Goal: Information Seeking & Learning: Learn about a topic

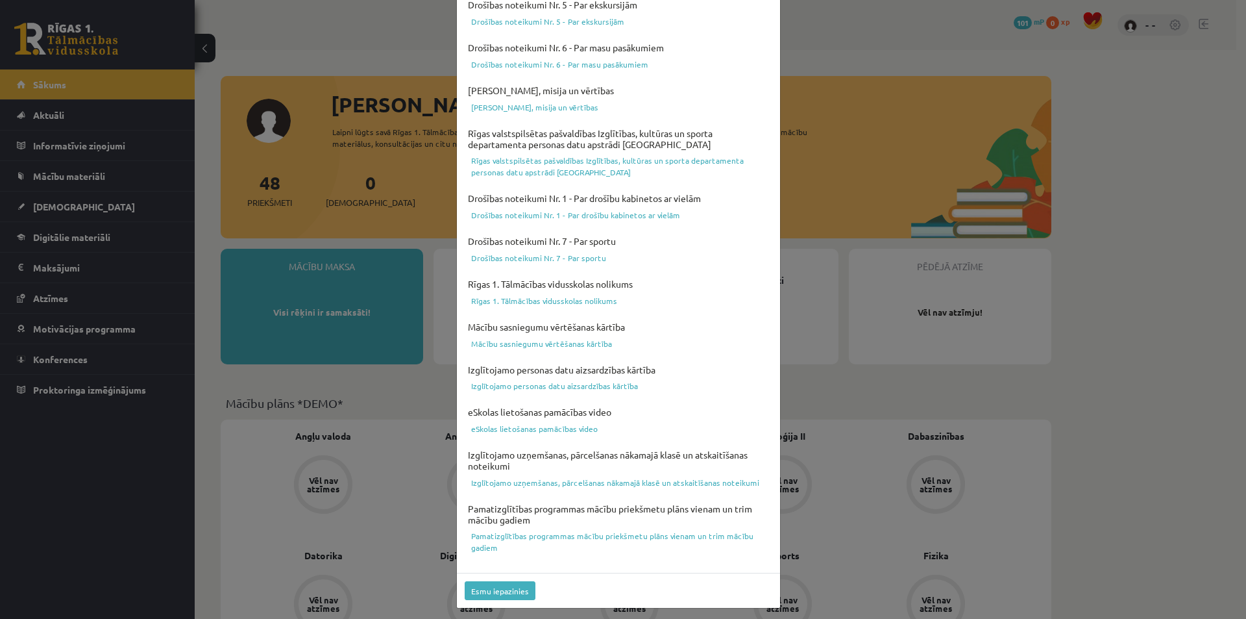
scroll to position [317, 0]
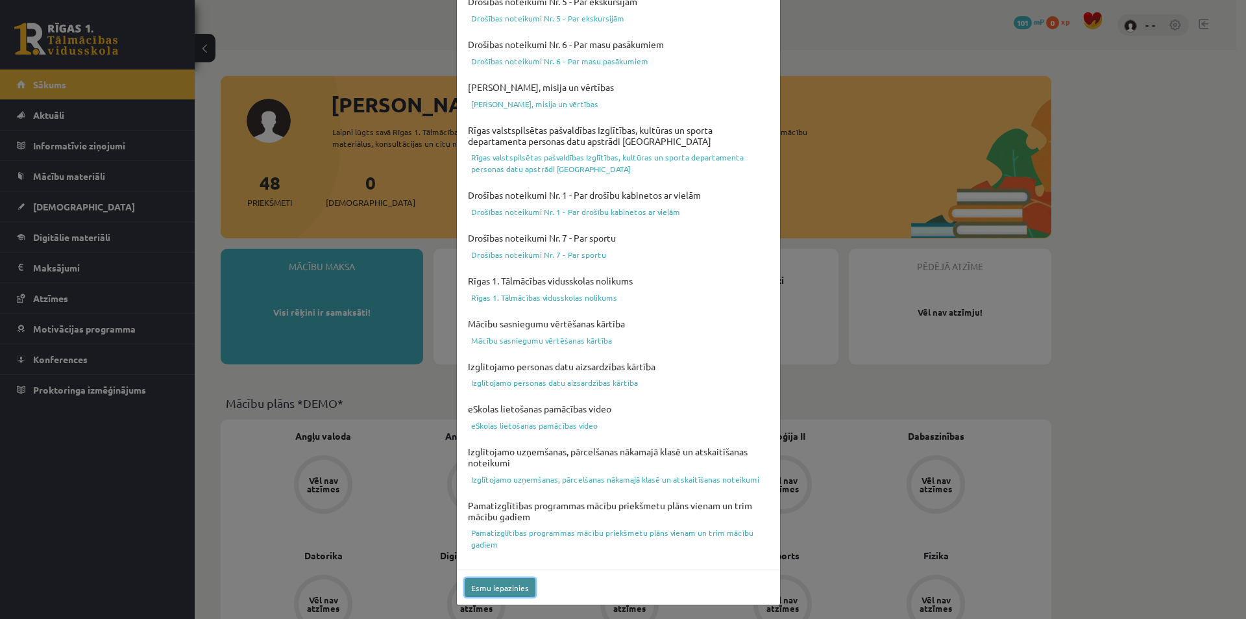
click at [513, 591] on button "Esmu iepazinies" at bounding box center [500, 587] width 71 height 19
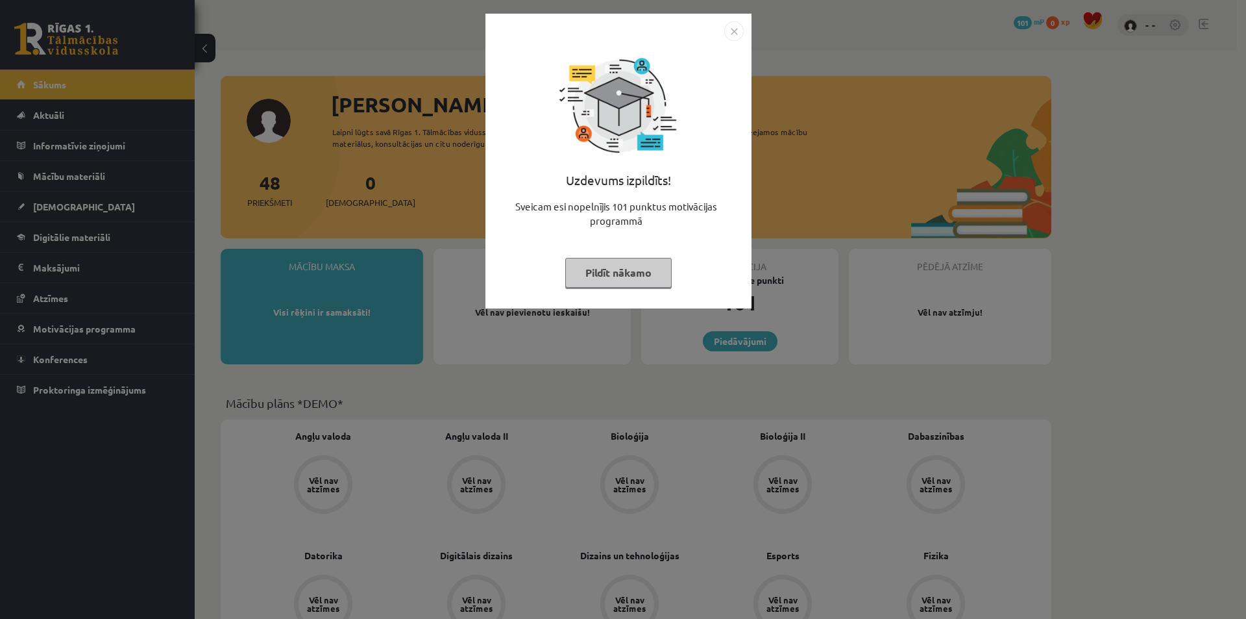
click at [735, 27] on img "Close" at bounding box center [733, 30] width 19 height 19
click at [732, 29] on img "Close" at bounding box center [733, 30] width 19 height 19
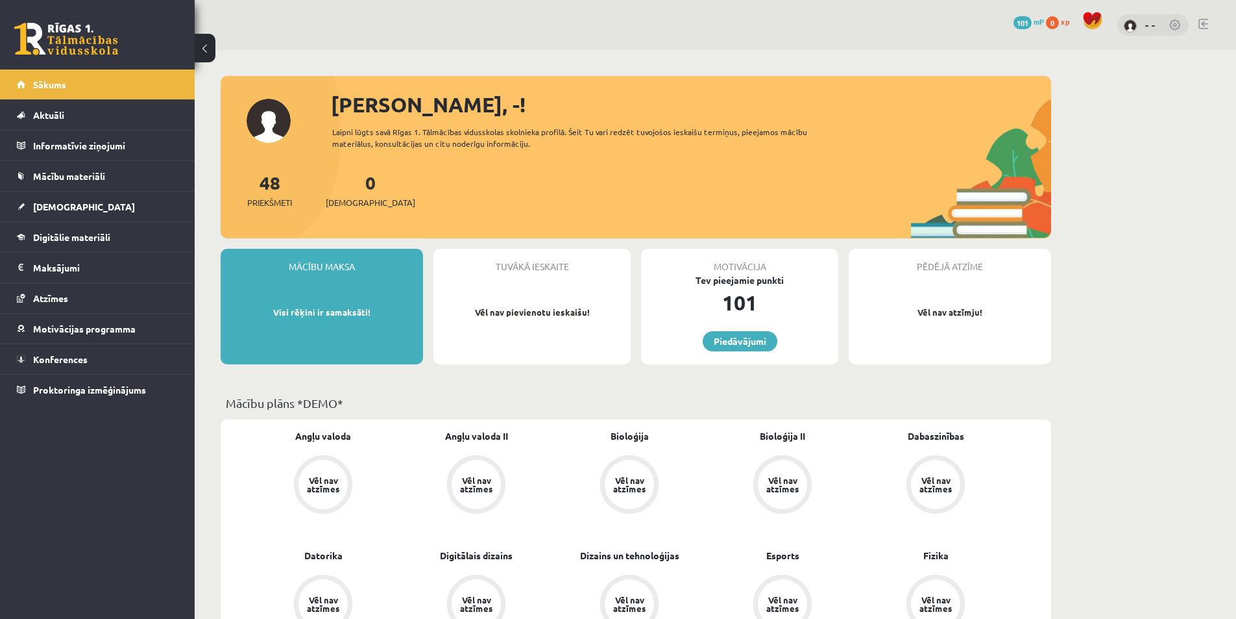
click at [1137, 24] on img at bounding box center [1130, 25] width 13 height 13
click at [1163, 24] on div "- -" at bounding box center [1153, 25] width 71 height 22
click at [1144, 26] on div "- -" at bounding box center [1153, 25] width 71 height 22
click at [1153, 25] on link "- -" at bounding box center [1151, 24] width 10 height 13
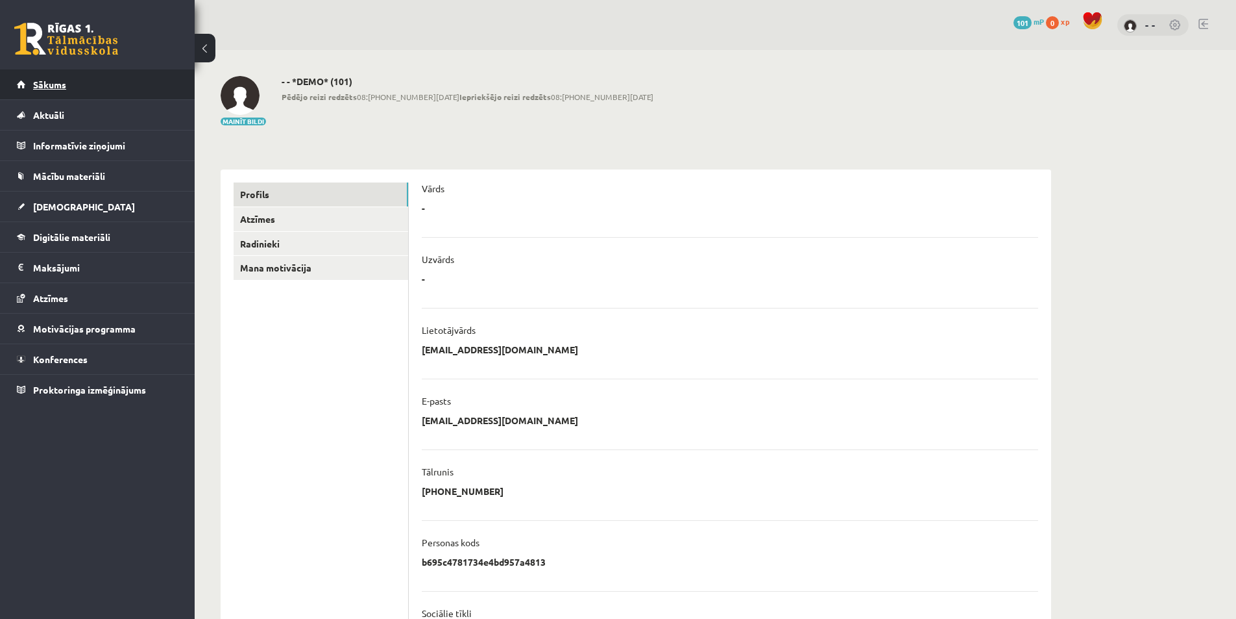
click at [56, 92] on link "Sākums" at bounding box center [98, 84] width 162 height 30
click at [92, 180] on span "Mācību materiāli" at bounding box center [69, 176] width 72 height 12
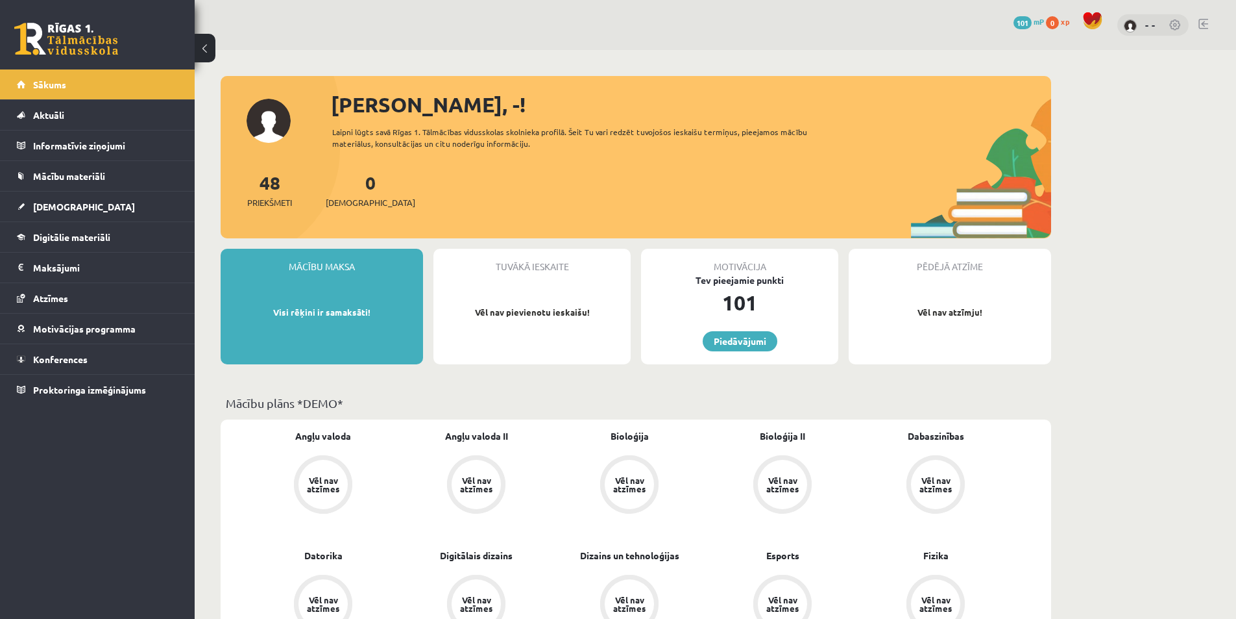
click at [1175, 25] on link at bounding box center [1176, 25] width 13 height 13
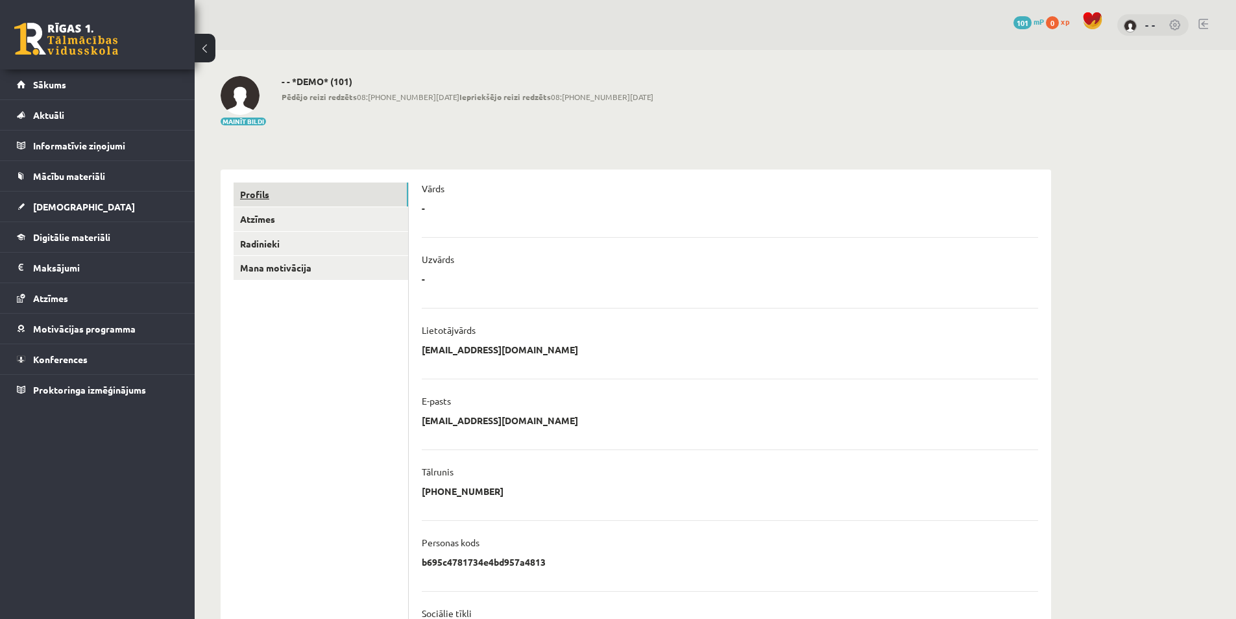
click at [282, 201] on link "Profils" at bounding box center [321, 194] width 175 height 24
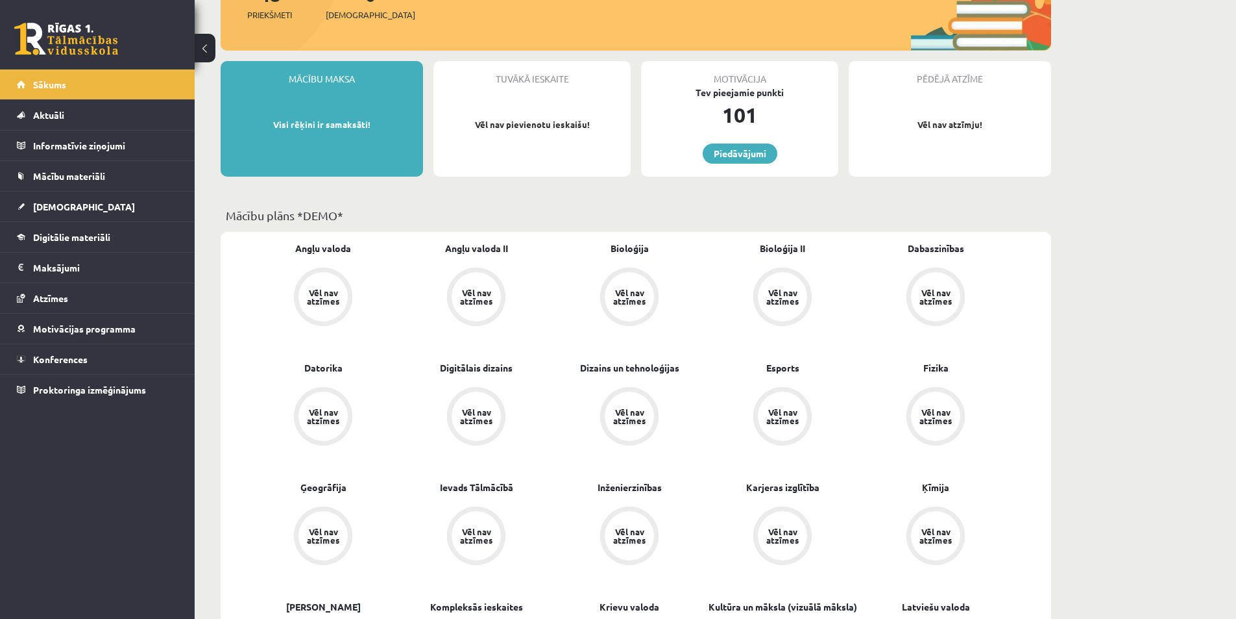
scroll to position [195, 0]
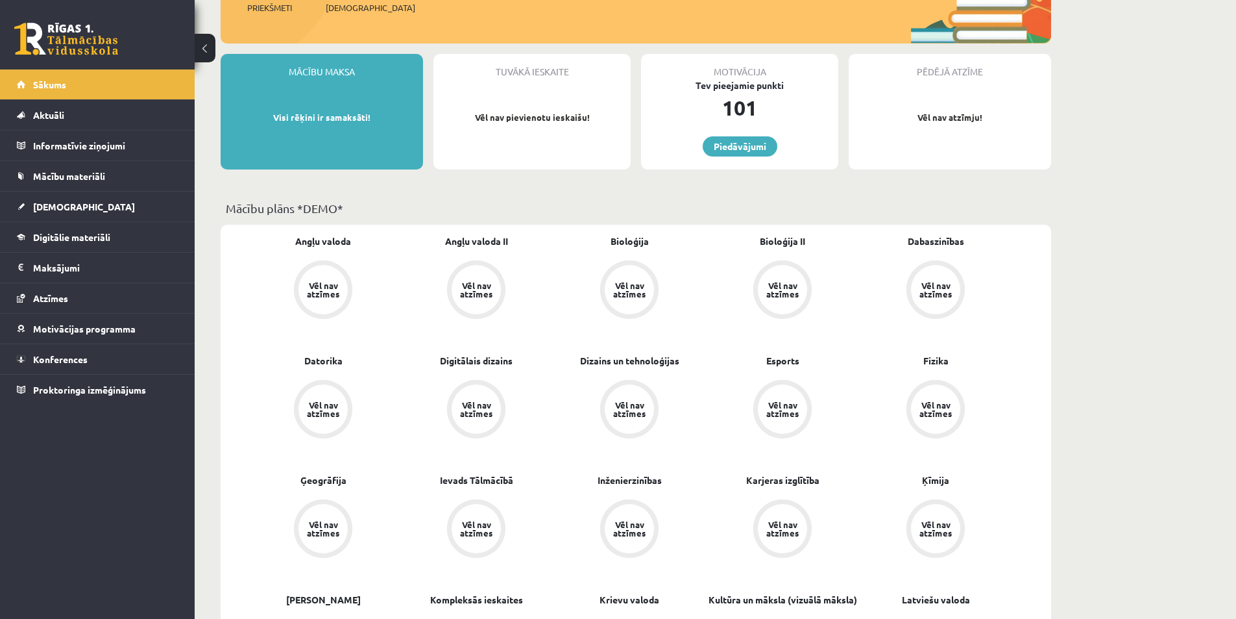
click at [330, 291] on div "Vēl nav atzīmes" at bounding box center [323, 289] width 36 height 17
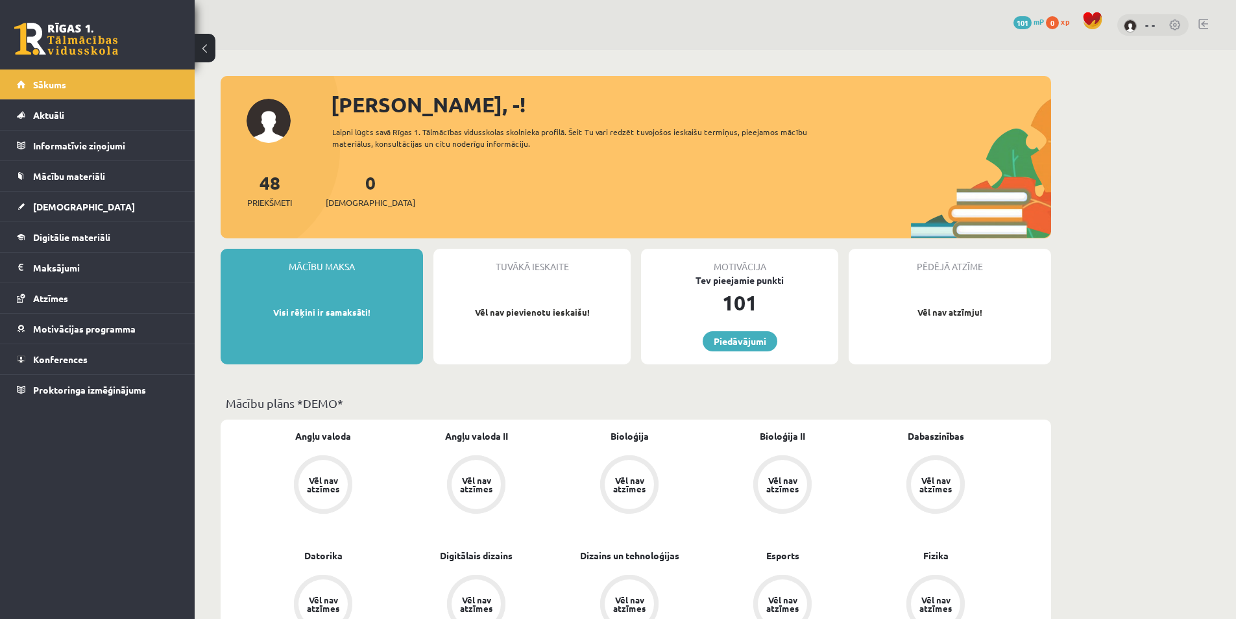
click at [1128, 25] on img at bounding box center [1130, 25] width 13 height 13
click at [1137, 23] on img at bounding box center [1130, 25] width 13 height 13
click at [201, 51] on button at bounding box center [205, 48] width 21 height 29
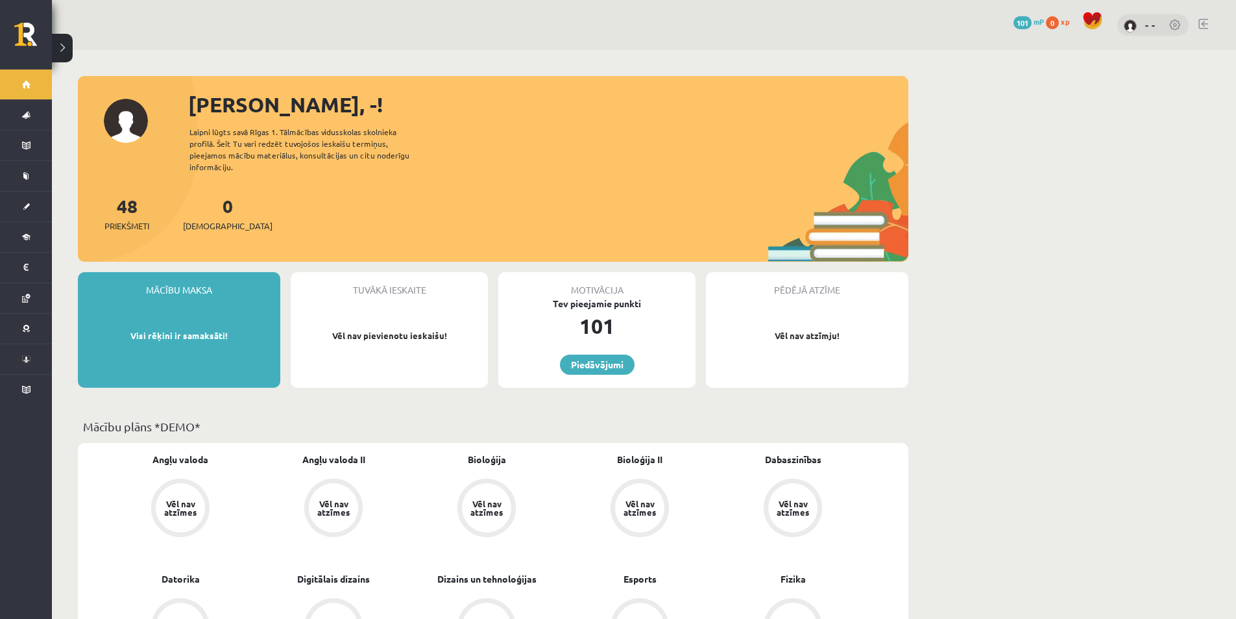
click at [59, 49] on button at bounding box center [62, 48] width 21 height 29
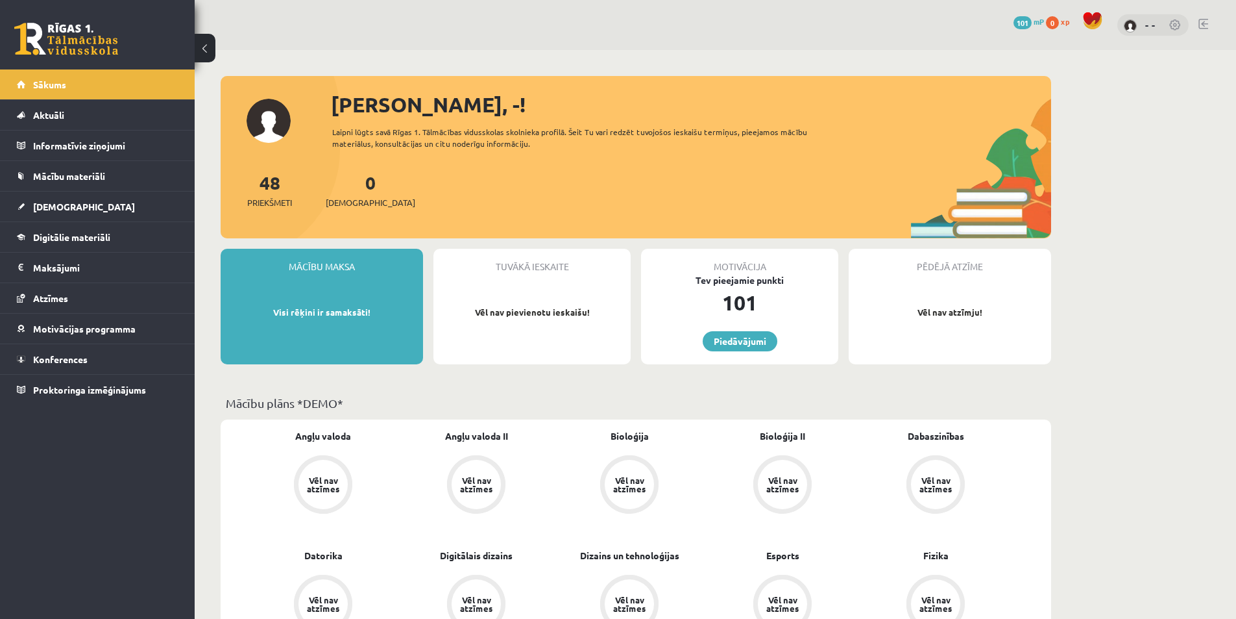
click at [1100, 21] on span at bounding box center [1092, 20] width 19 height 19
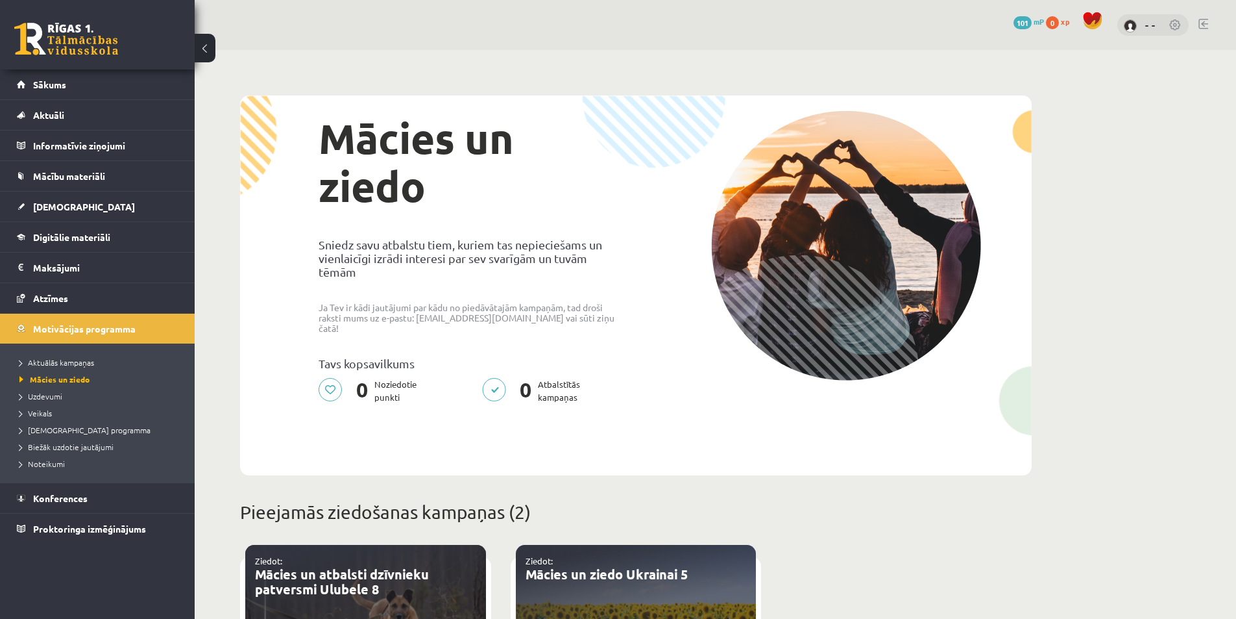
click at [1173, 27] on link at bounding box center [1176, 25] width 13 height 13
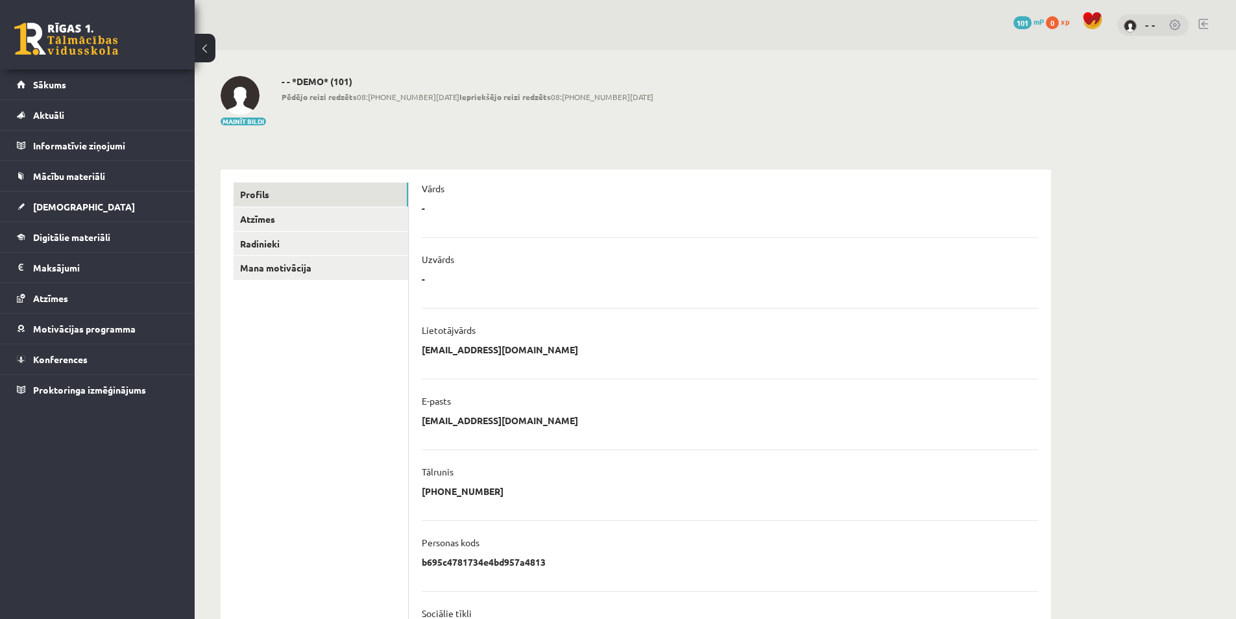
click at [1140, 23] on div "- -" at bounding box center [1153, 25] width 71 height 22
click at [1136, 23] on img at bounding box center [1130, 25] width 13 height 13
click at [1131, 26] on img at bounding box center [1130, 25] width 13 height 13
click at [1149, 27] on link "- -" at bounding box center [1151, 24] width 10 height 13
click at [1146, 25] on div "- -" at bounding box center [1153, 25] width 71 height 22
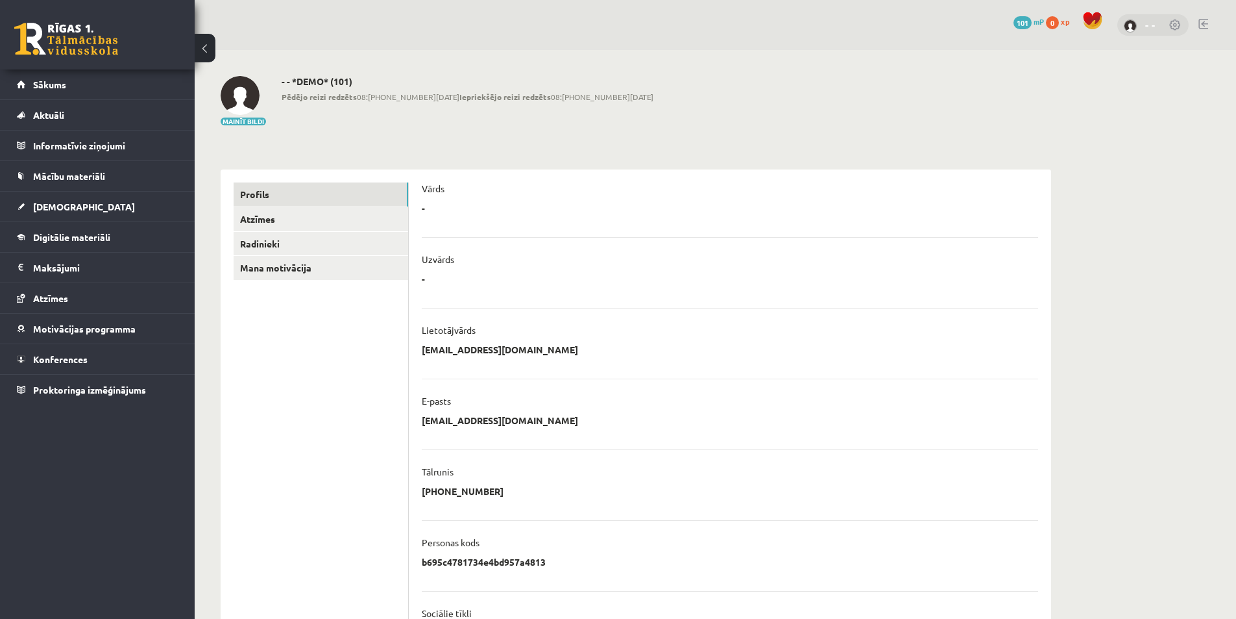
click at [1149, 24] on link "- -" at bounding box center [1151, 24] width 10 height 13
click at [1155, 24] on link "- -" at bounding box center [1151, 24] width 10 height 13
click at [1131, 28] on img at bounding box center [1130, 25] width 13 height 13
click at [1176, 24] on link at bounding box center [1176, 25] width 13 height 13
click at [1205, 23] on link at bounding box center [1204, 24] width 10 height 10
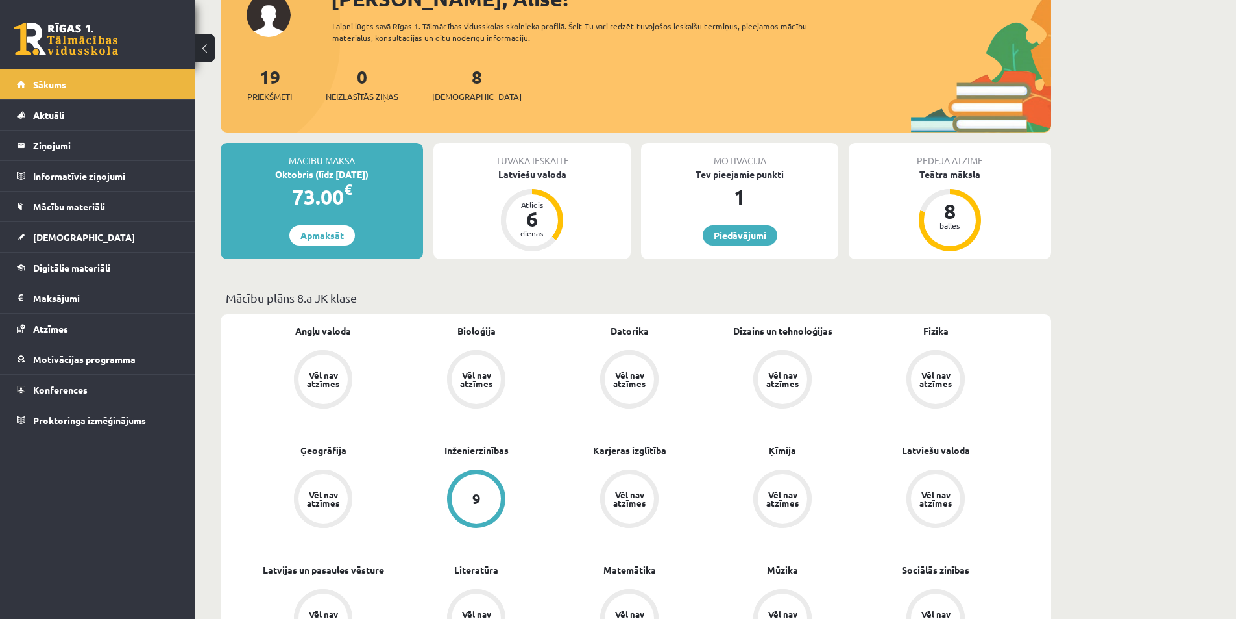
scroll to position [195, 0]
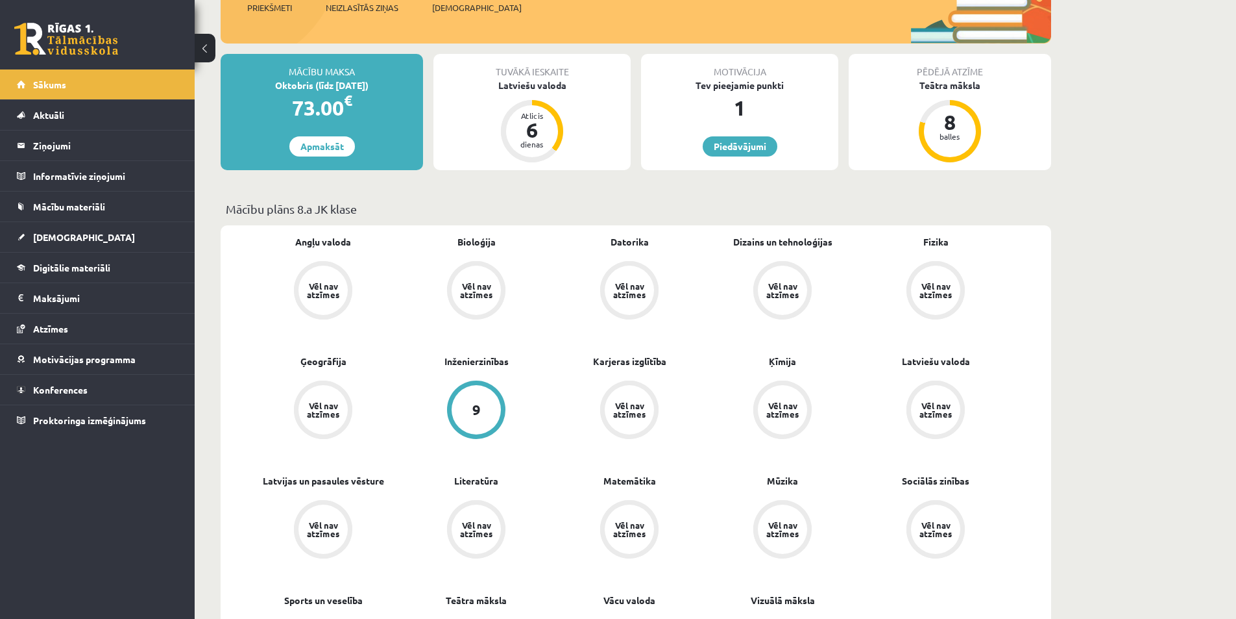
click at [326, 286] on div "Vēl nav atzīmes" at bounding box center [323, 290] width 36 height 17
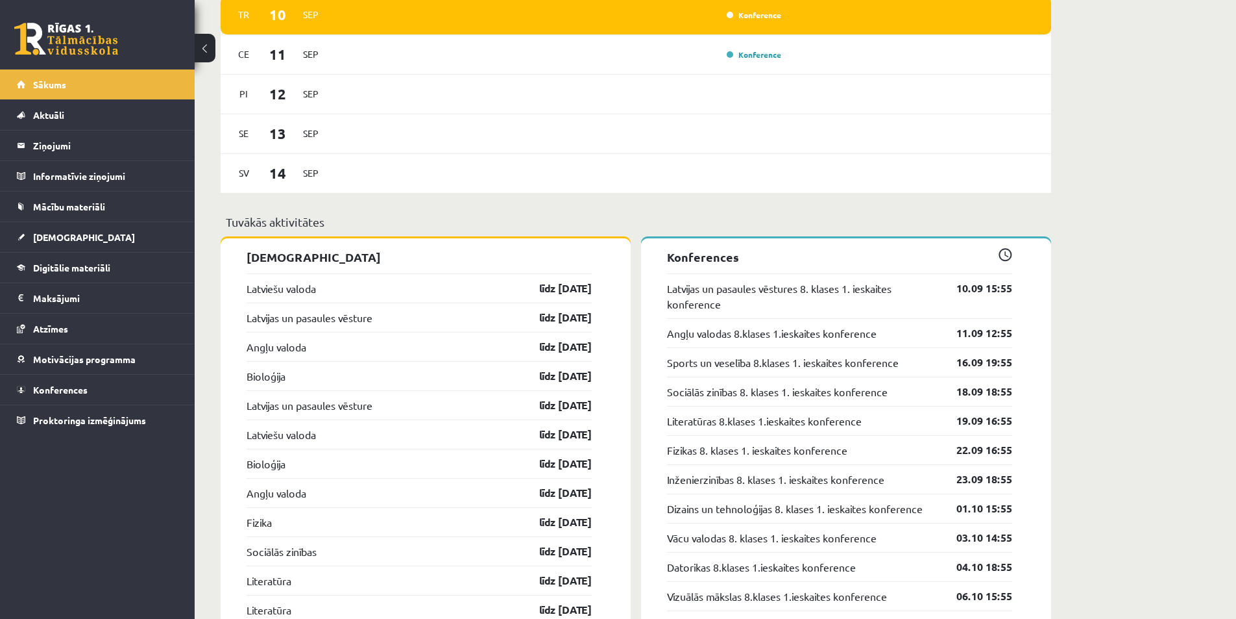
scroll to position [1103, 0]
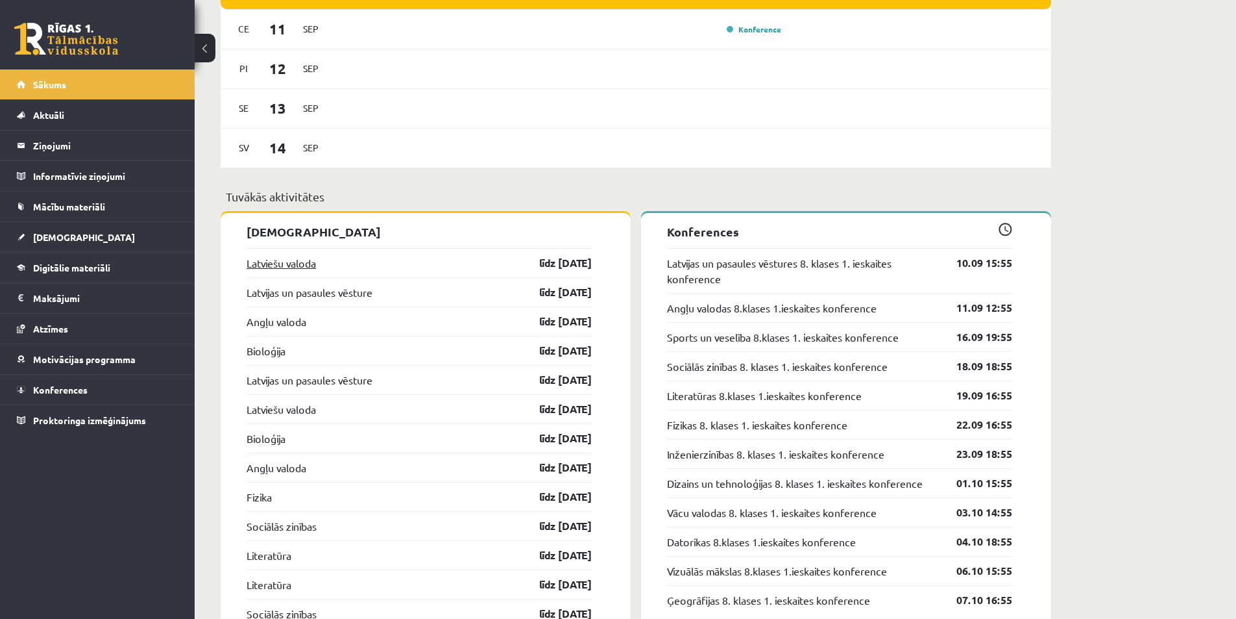
click at [308, 265] on link "Latviešu valoda" at bounding box center [281, 263] width 69 height 16
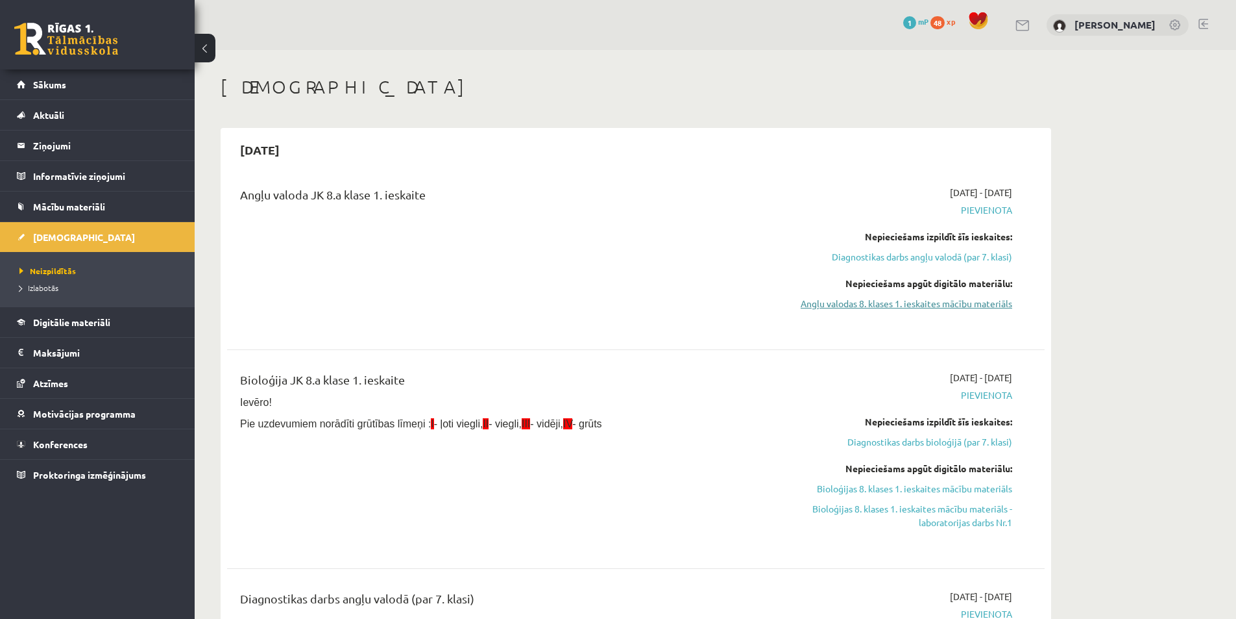
click at [861, 305] on link "Angļu valodas 8. klases 1. ieskaites mācību materiāls" at bounding box center [890, 304] width 245 height 14
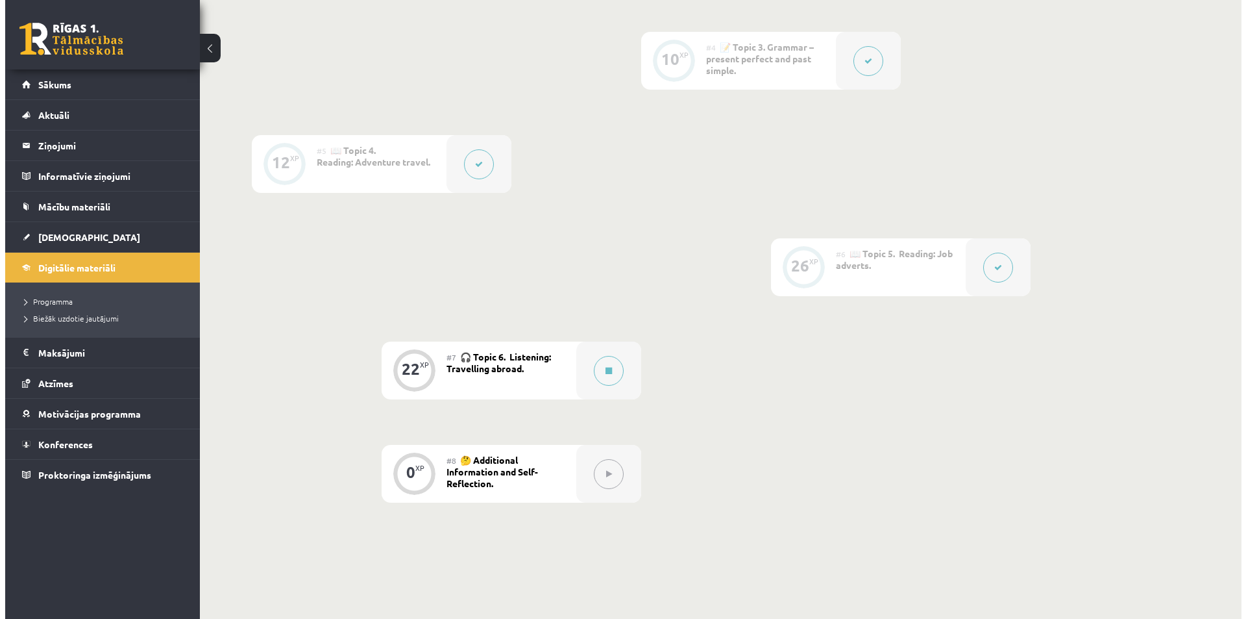
scroll to position [649, 0]
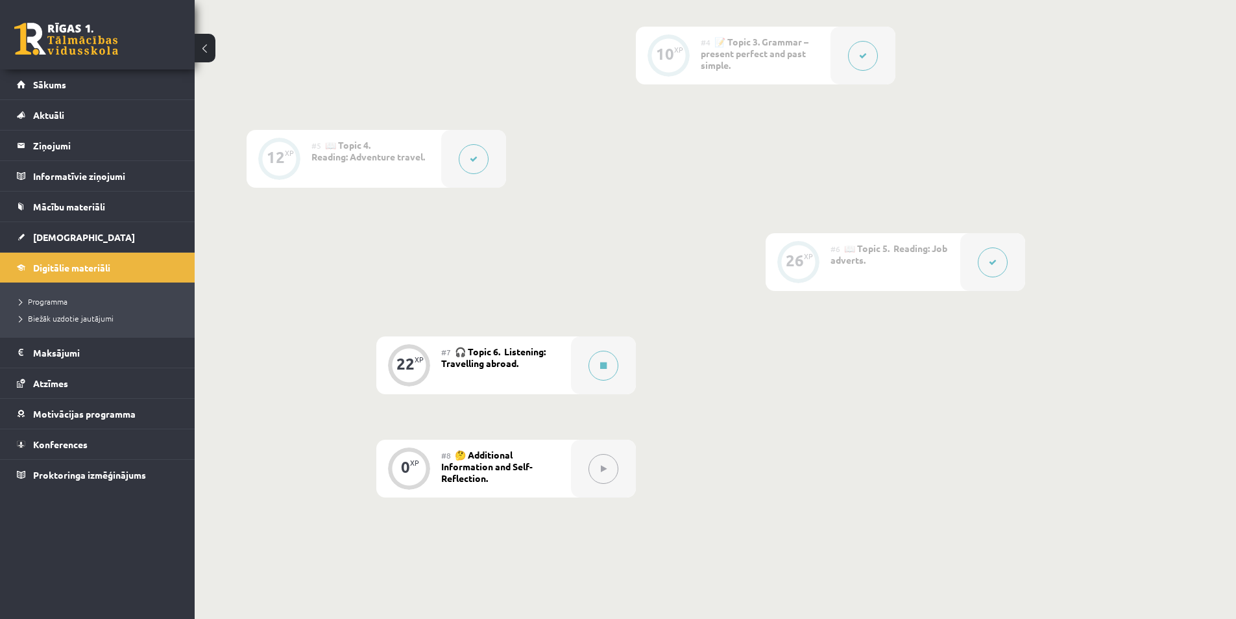
click at [871, 265] on div "#6 📖 Topic 5. Reading: Job adverts." at bounding box center [896, 262] width 130 height 58
click at [885, 250] on span "📖 Topic 5. Reading: Job adverts." at bounding box center [889, 253] width 117 height 23
click at [991, 263] on icon at bounding box center [993, 262] width 8 height 8
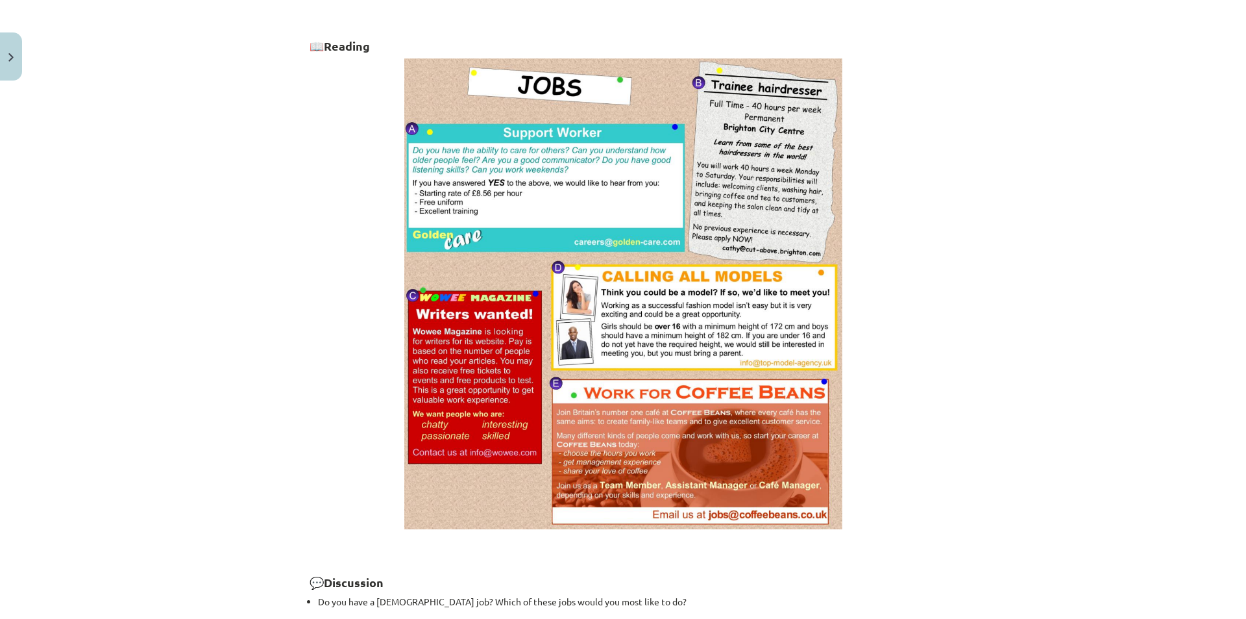
scroll to position [879, 0]
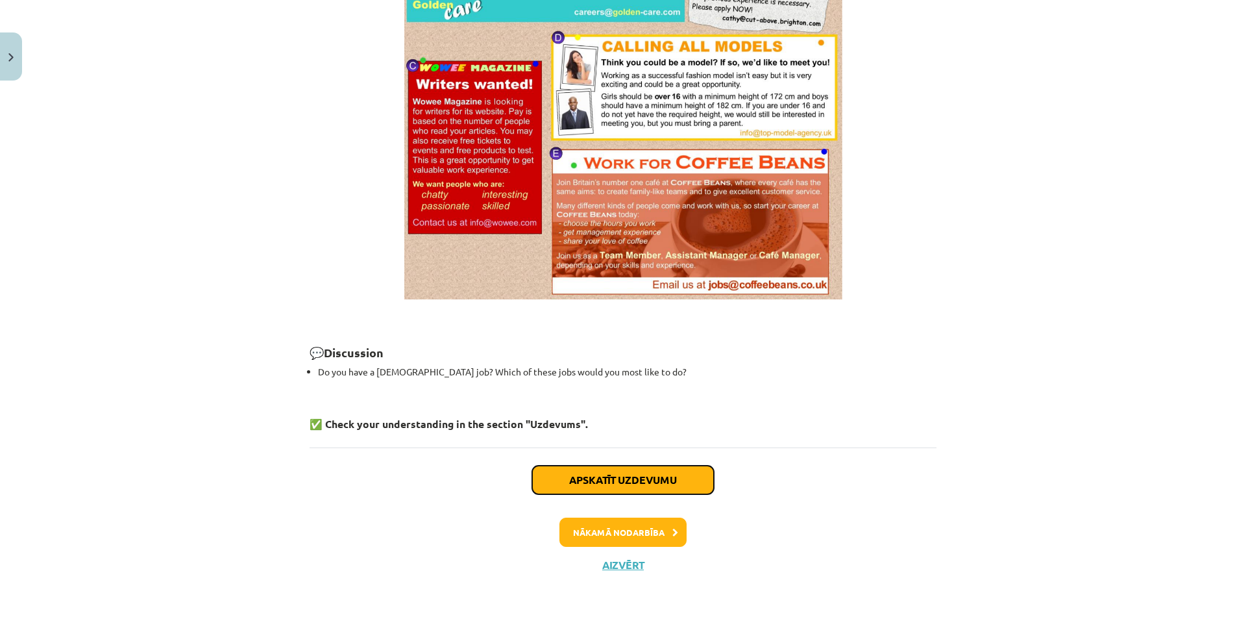
click at [600, 478] on button "Apskatīt uzdevumu" at bounding box center [623, 479] width 182 height 29
select select "*"
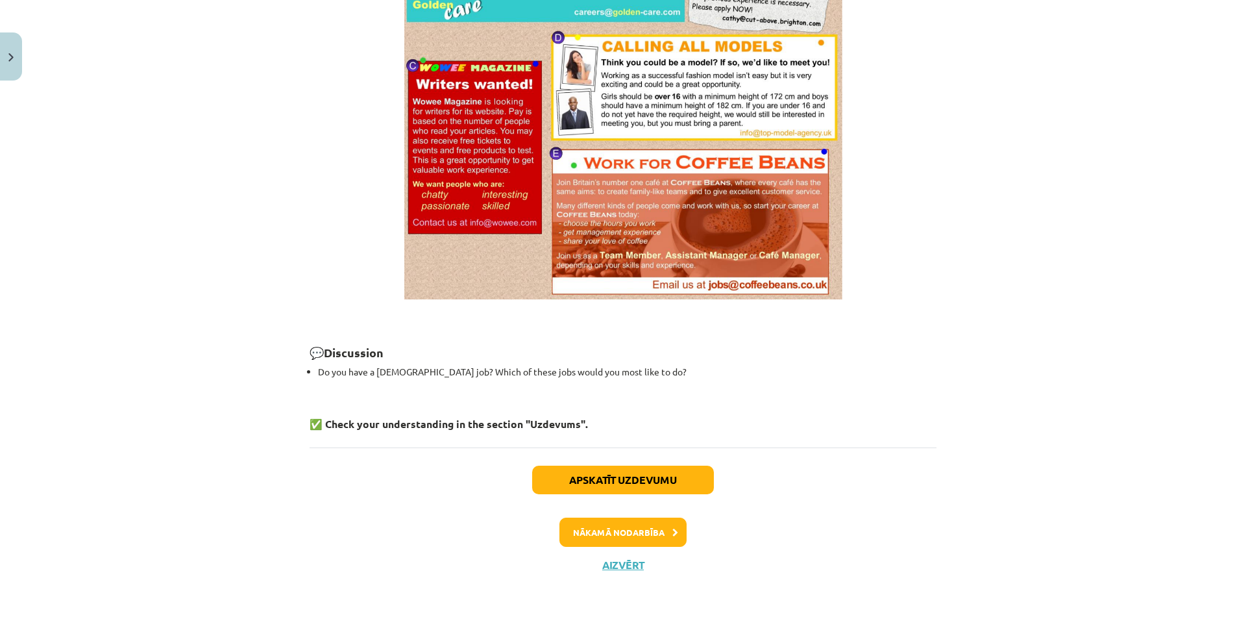
select select "*"
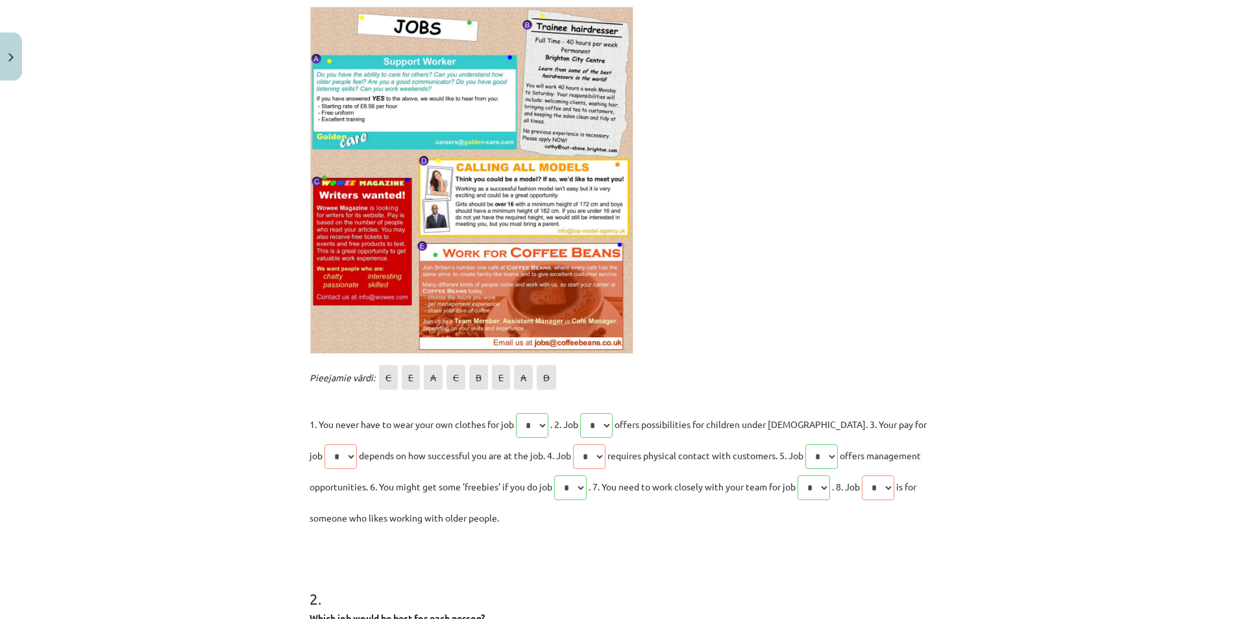
scroll to position [0, 0]
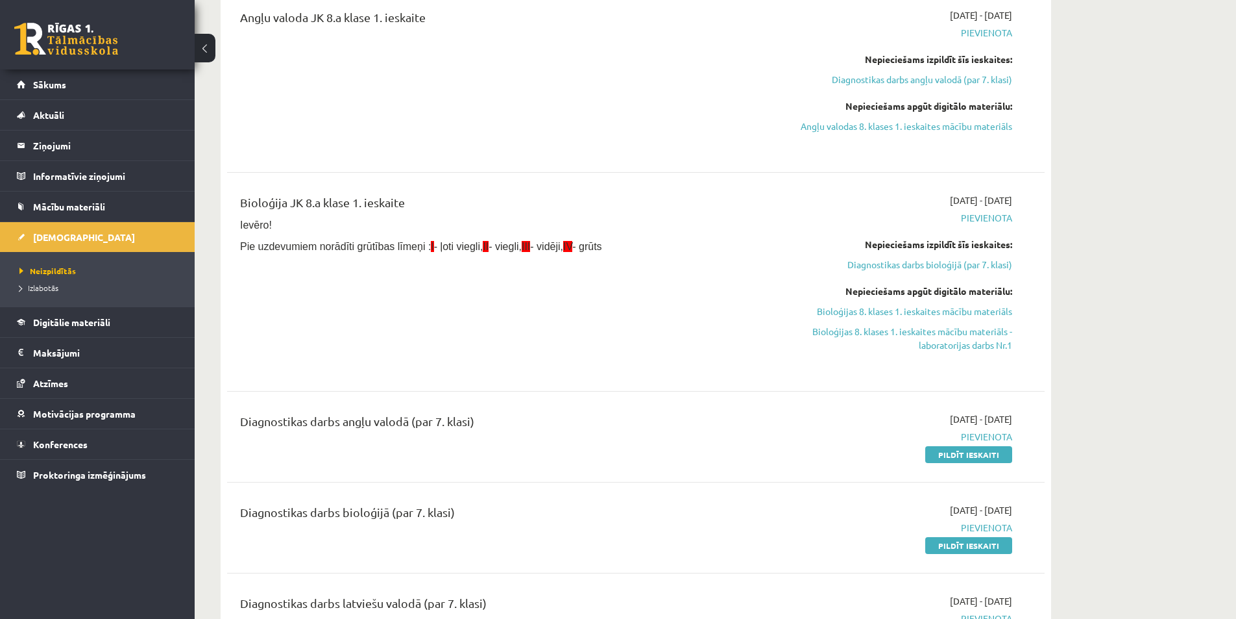
scroll to position [195, 0]
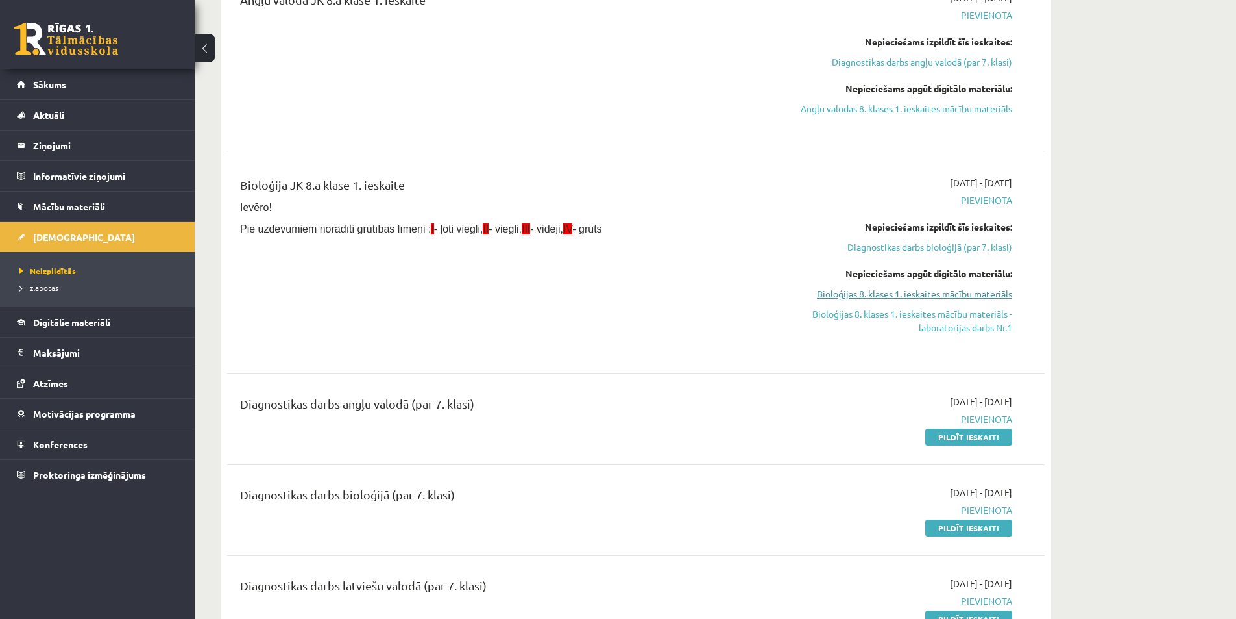
click at [879, 295] on link "Bioloģijas 8. klases 1. ieskaites mācību materiāls" at bounding box center [890, 294] width 245 height 14
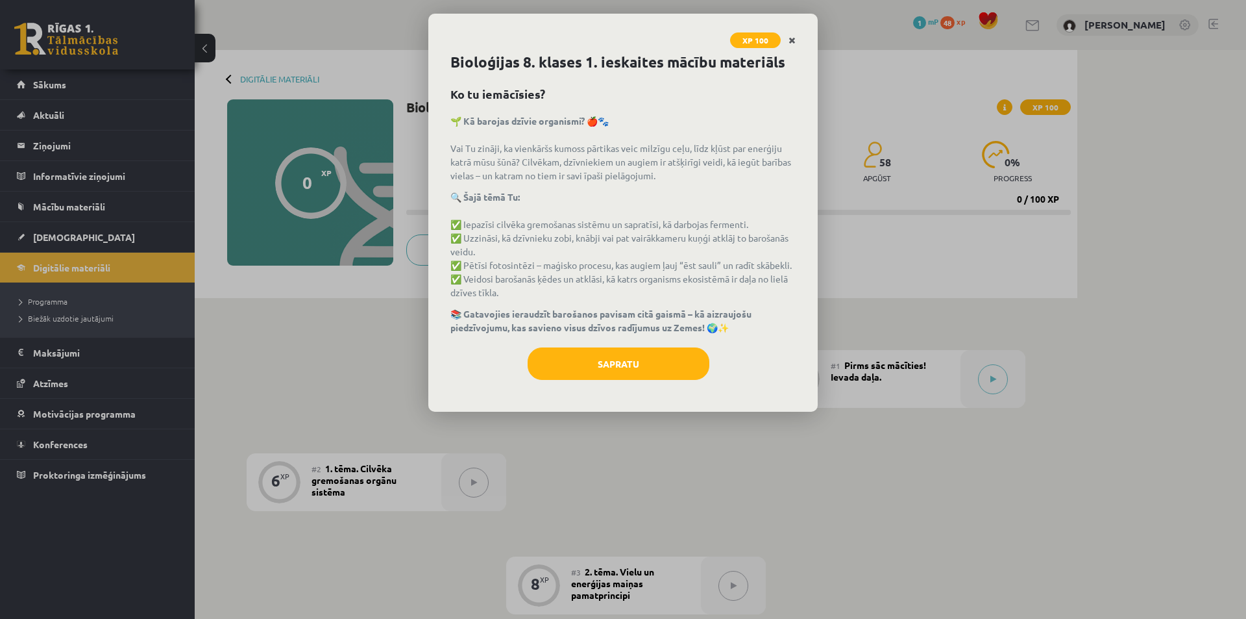
click at [794, 40] on icon "Close" at bounding box center [792, 40] width 7 height 9
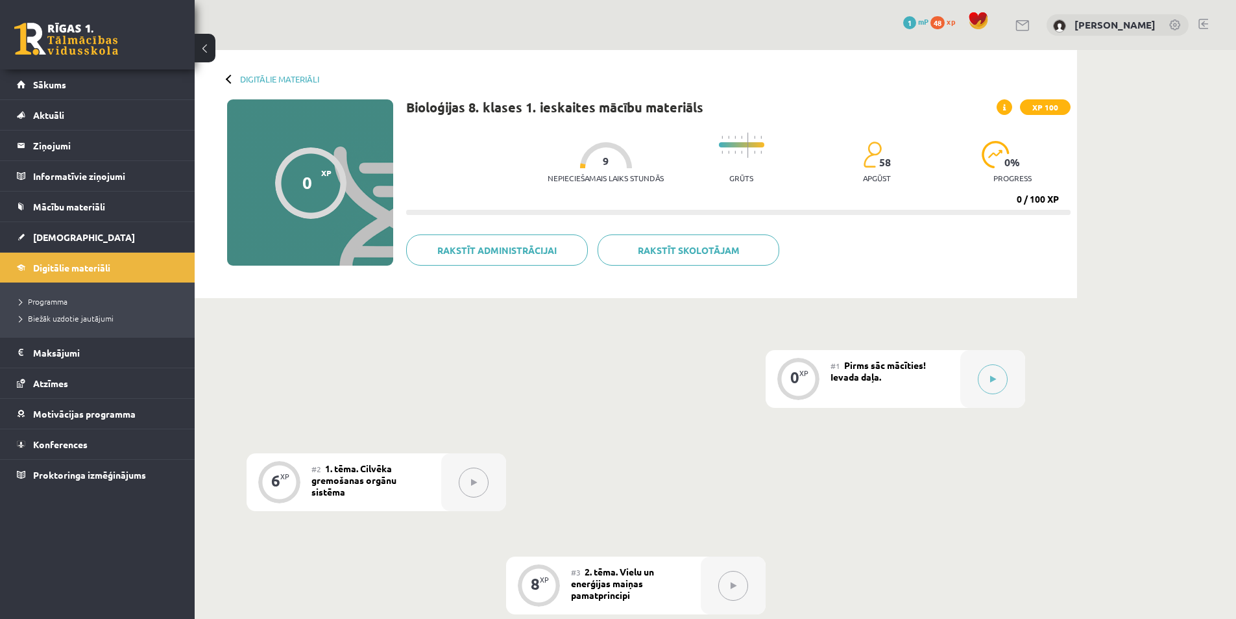
click at [228, 79] on div at bounding box center [230, 78] width 9 height 9
click at [270, 79] on link "Digitālie materiāli" at bounding box center [279, 79] width 79 height 10
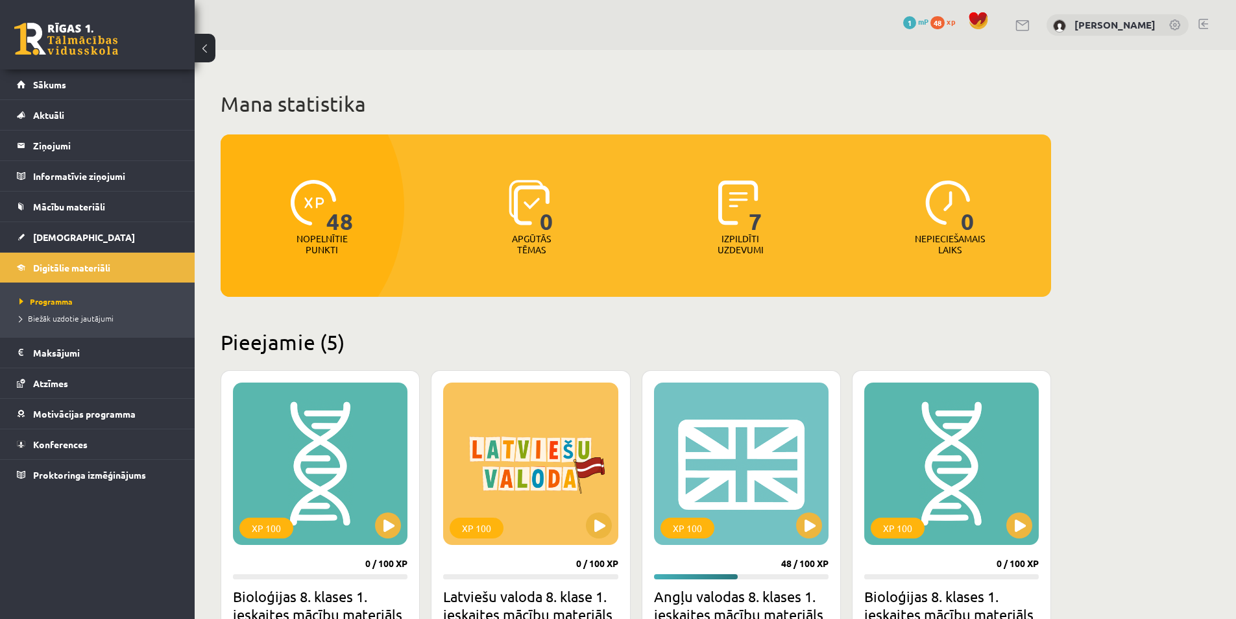
click at [205, 48] on button at bounding box center [205, 48] width 21 height 29
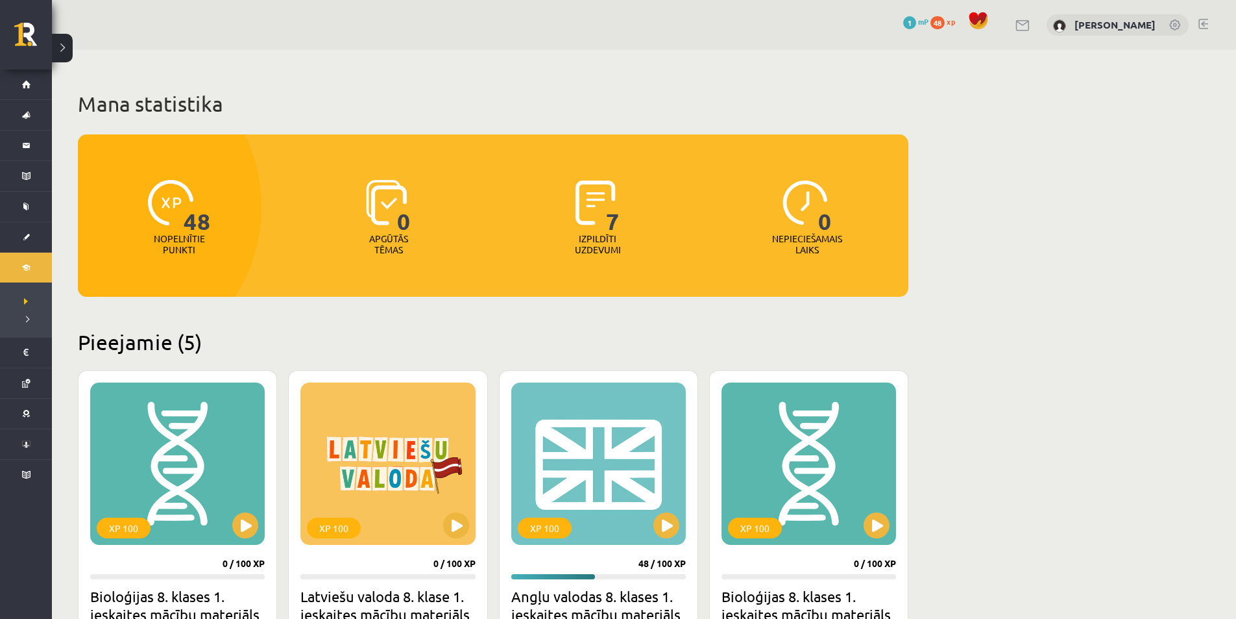
click at [206, 44] on div "0 Dāvanas 1 mP 48 xp [PERSON_NAME]" at bounding box center [644, 25] width 1185 height 50
click at [59, 49] on button at bounding box center [62, 48] width 21 height 29
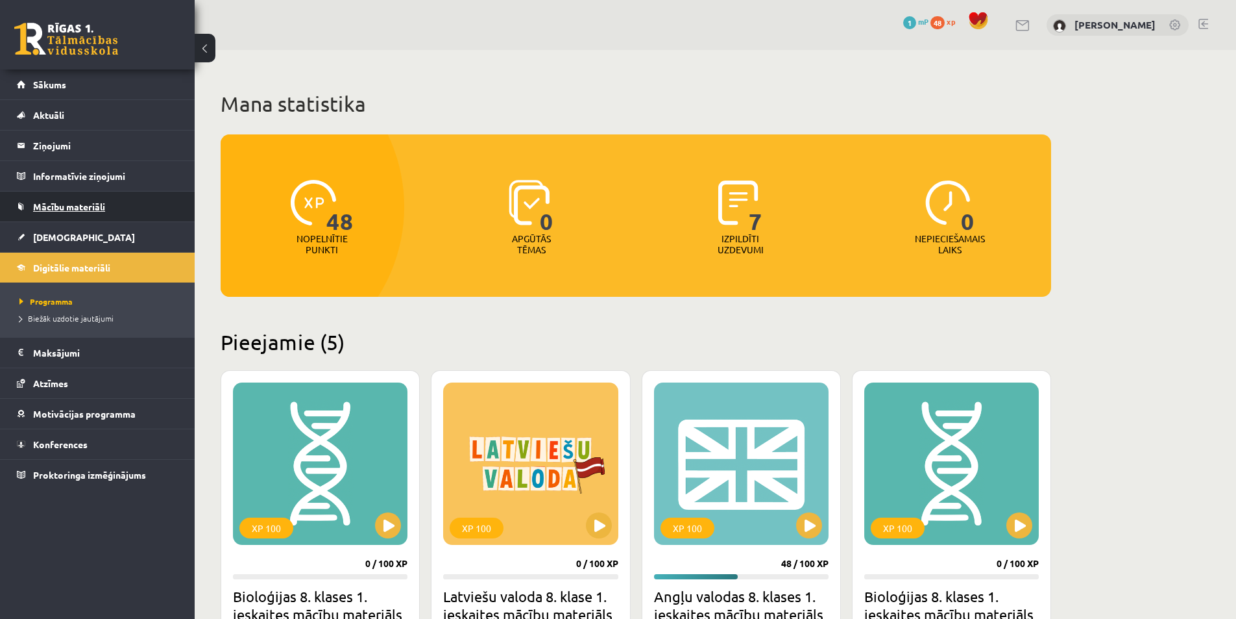
click at [100, 207] on span "Mācību materiāli" at bounding box center [69, 207] width 72 height 12
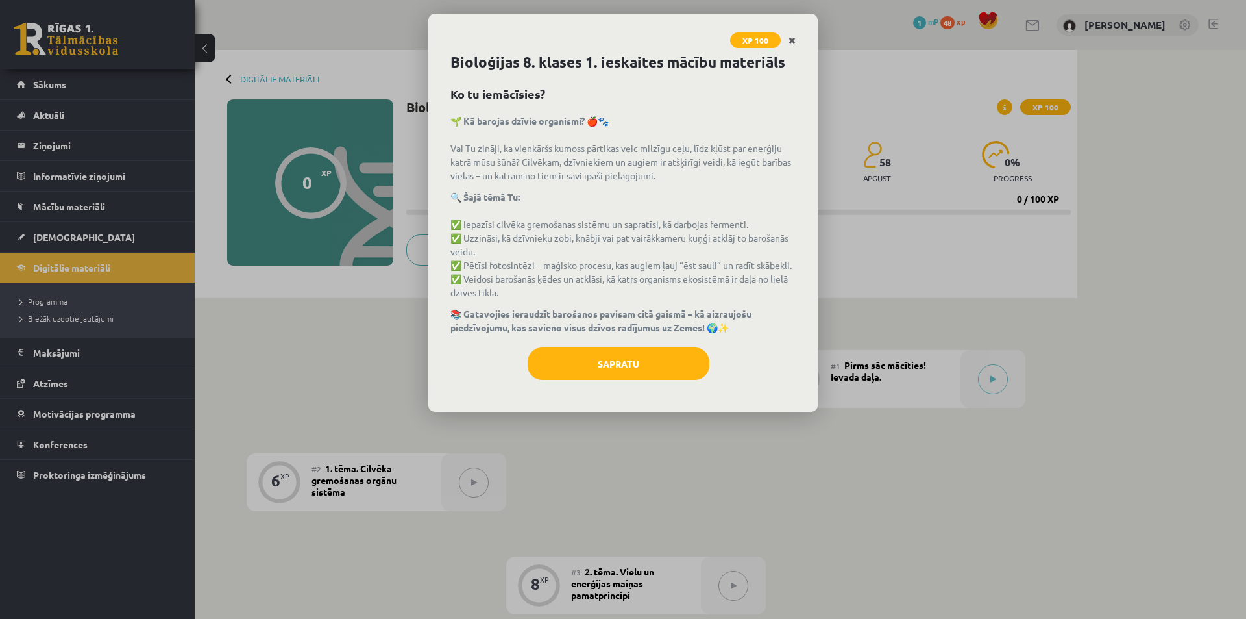
click at [794, 40] on icon "Close" at bounding box center [792, 40] width 7 height 9
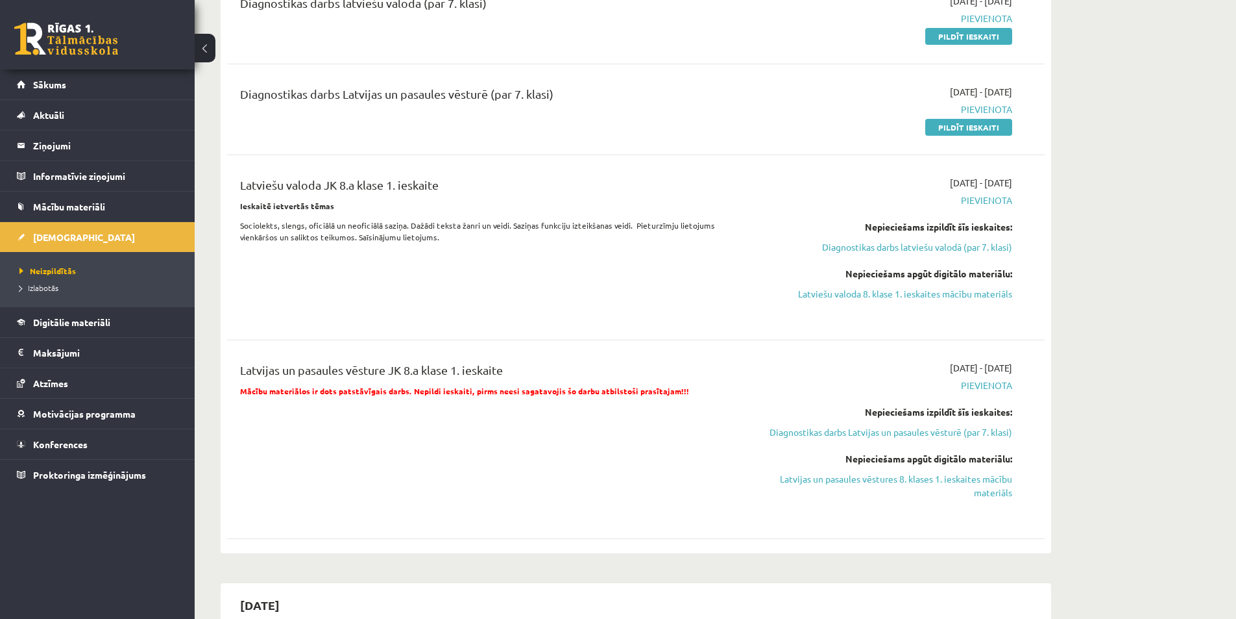
scroll to position [842, 0]
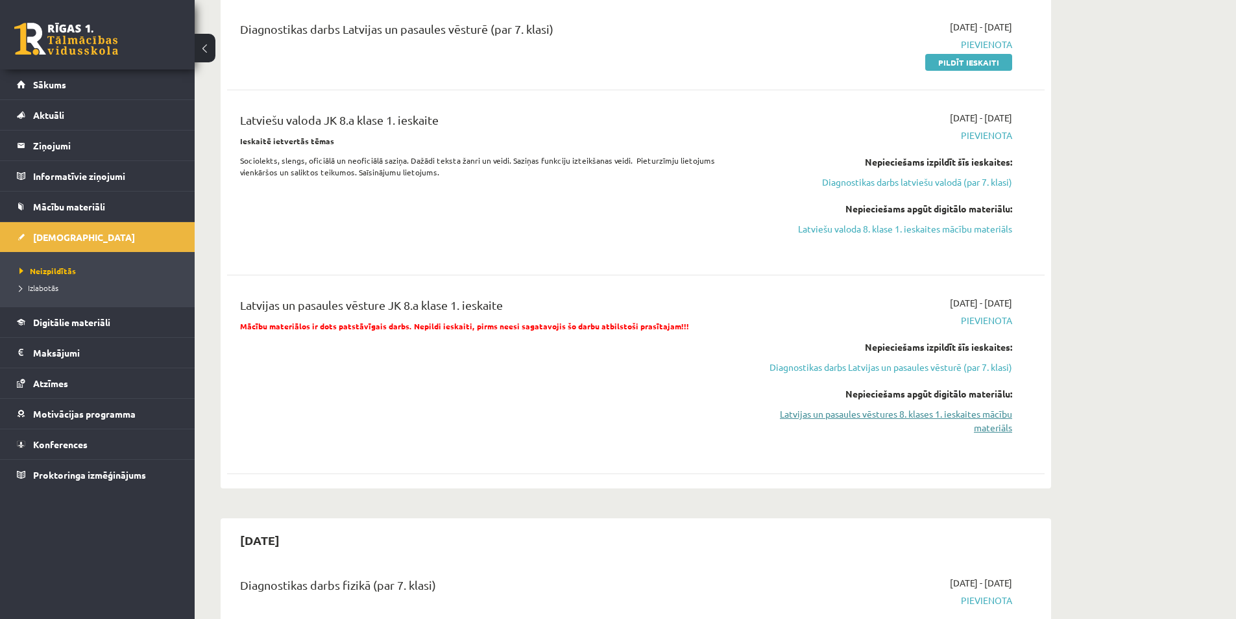
click at [953, 426] on link "Latvijas un pasaules vēstures 8. klases 1. ieskaites mācību materiāls" at bounding box center [890, 420] width 245 height 27
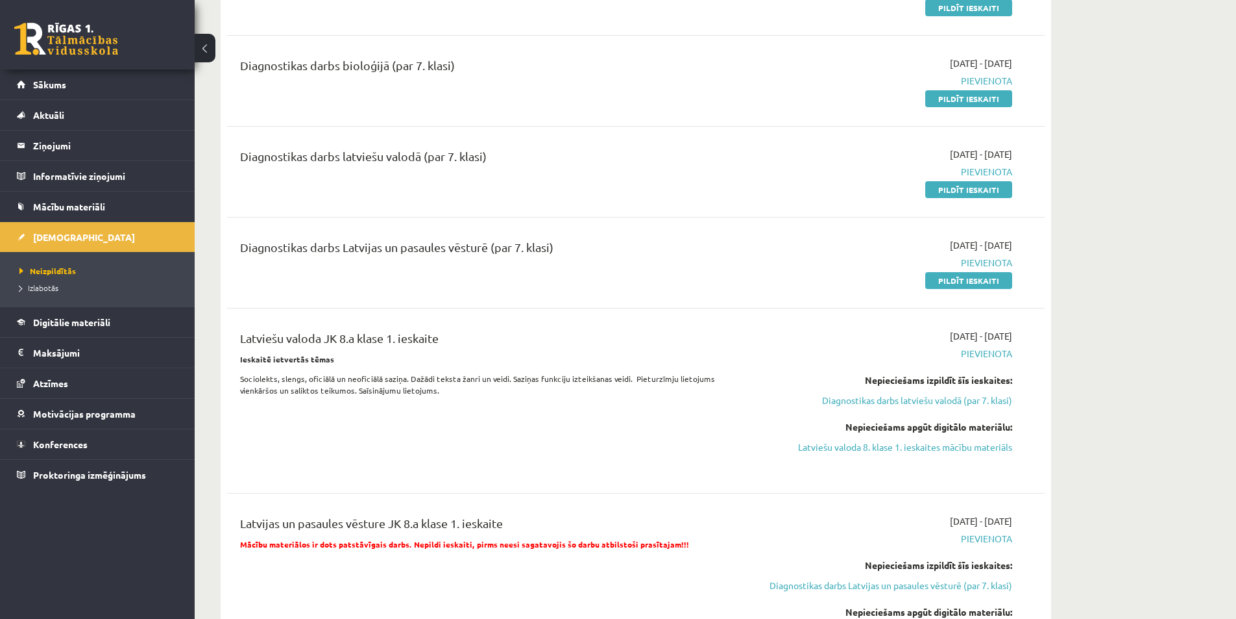
scroll to position [437, 0]
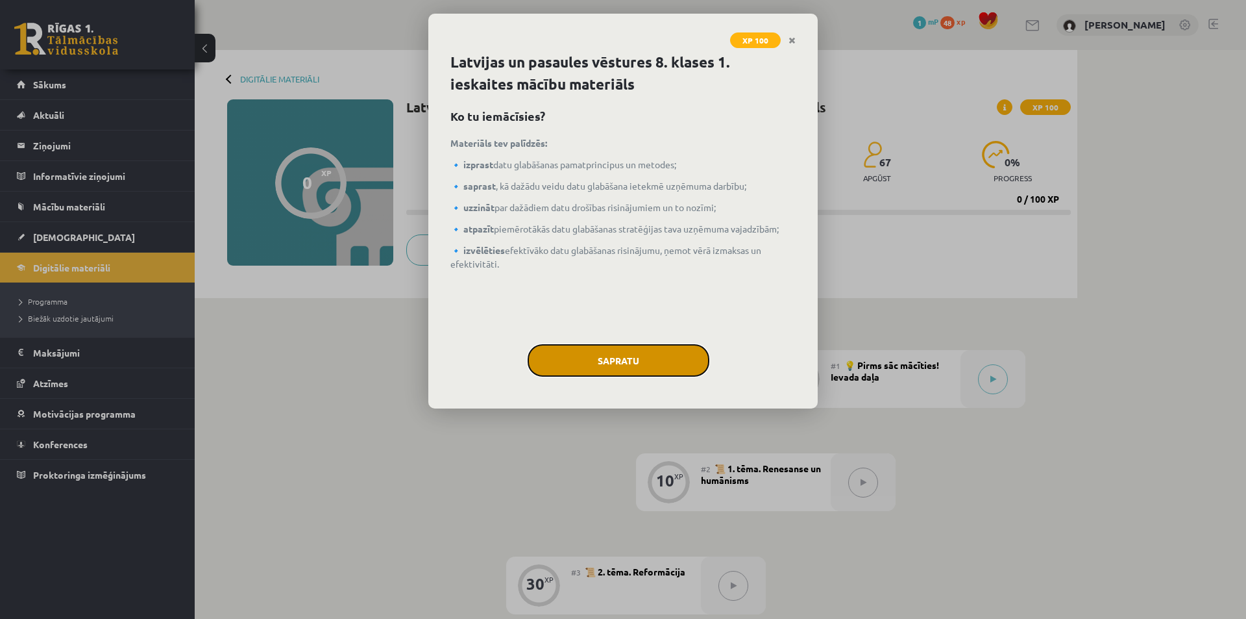
click at [621, 360] on button "Sapratu" at bounding box center [619, 360] width 182 height 32
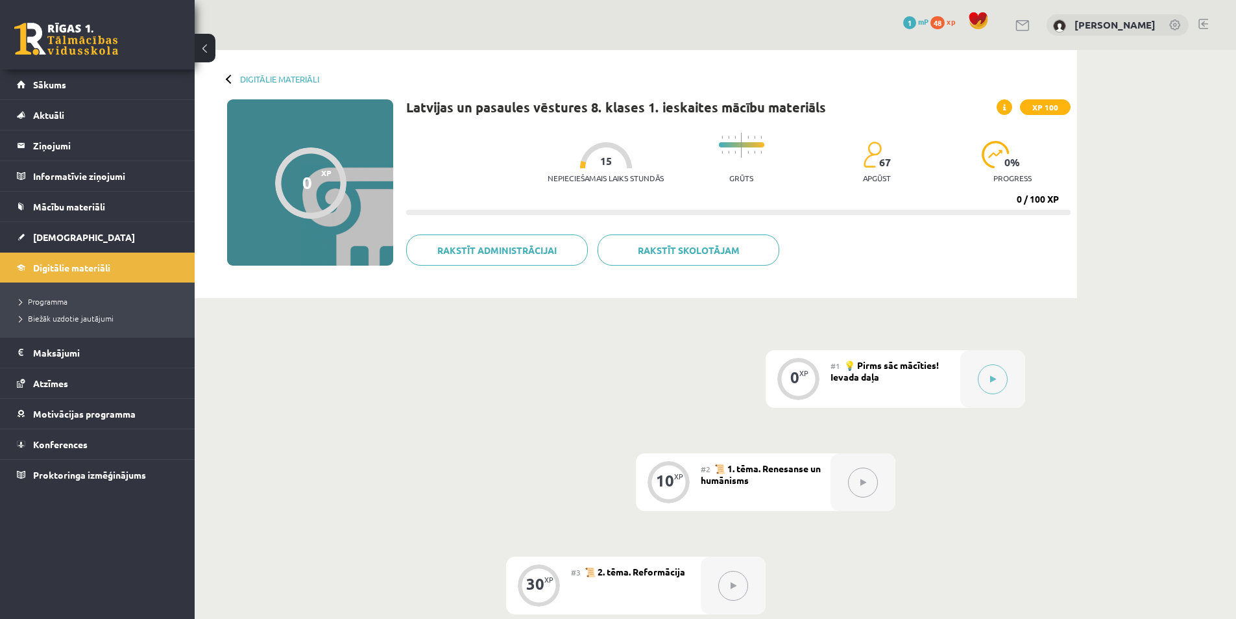
click at [208, 51] on button at bounding box center [205, 48] width 21 height 29
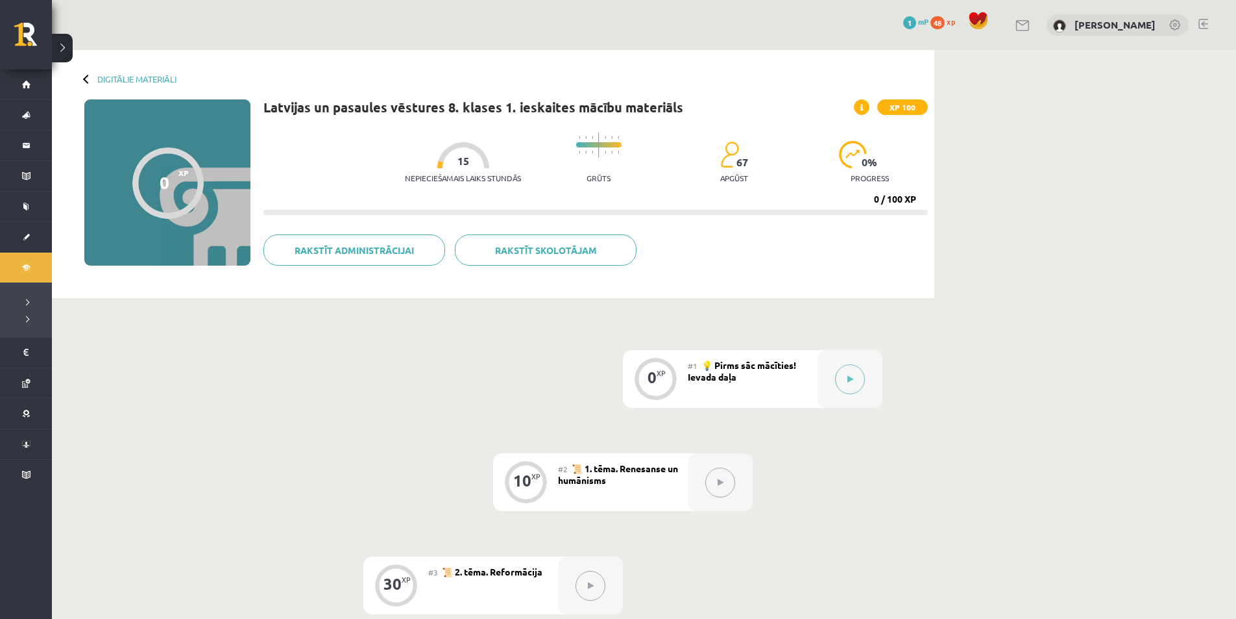
click at [206, 49] on div "0 Dāvanas 1 mP 48 xp [PERSON_NAME]" at bounding box center [644, 25] width 1185 height 50
click at [60, 49] on button at bounding box center [62, 48] width 21 height 29
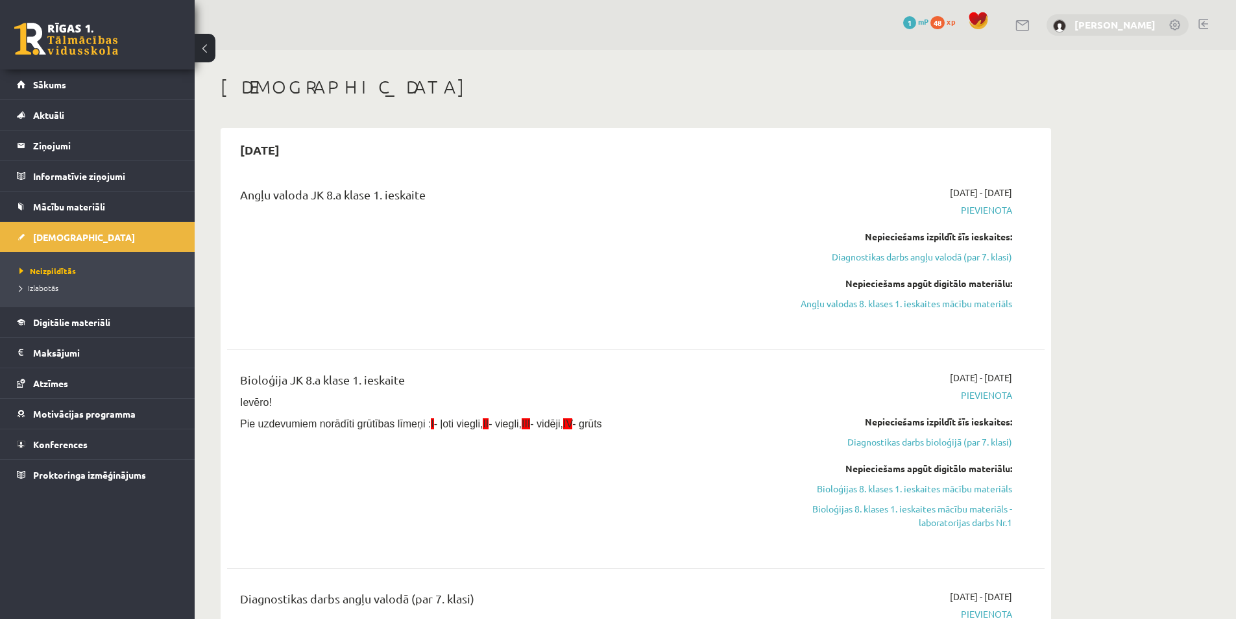
click at [1147, 26] on link "[PERSON_NAME]" at bounding box center [1115, 24] width 81 height 13
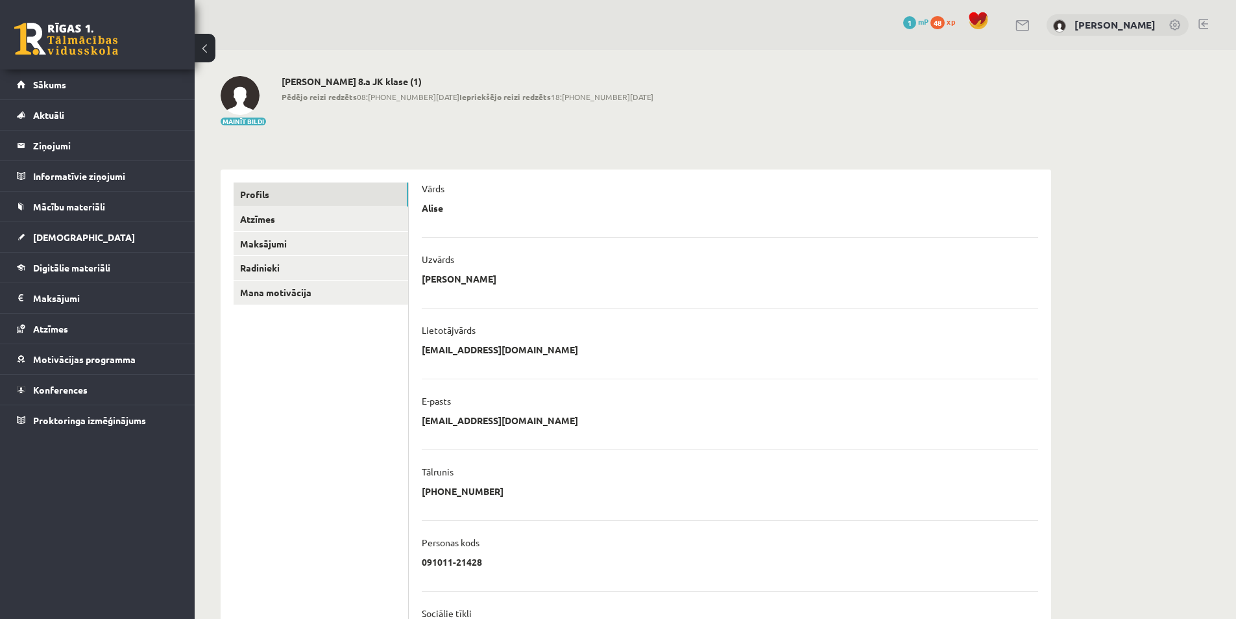
click at [1179, 25] on link at bounding box center [1176, 25] width 13 height 13
click at [1205, 23] on link at bounding box center [1204, 24] width 10 height 10
